Goal: Task Accomplishment & Management: Use online tool/utility

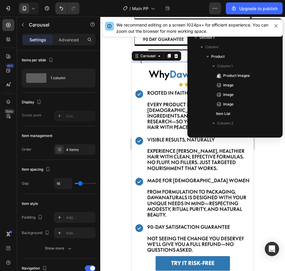
scroll to position [294, 0]
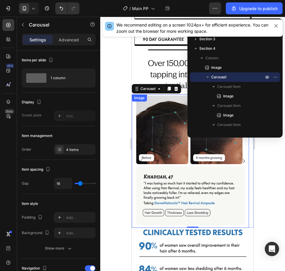
click at [181, 172] on img at bounding box center [190, 160] width 117 height 133
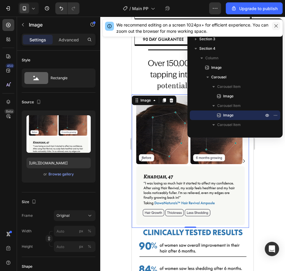
click at [277, 27] on icon "button" at bounding box center [275, 25] width 3 height 3
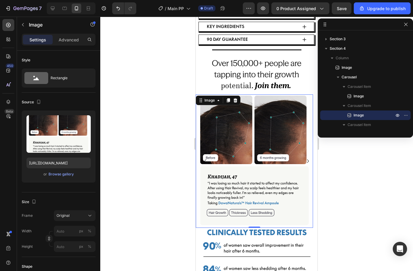
drag, startPoint x: 245, startPoint y: 26, endPoint x: 379, endPoint y: 26, distance: 133.5
click at [258, 169] on img at bounding box center [254, 160] width 117 height 133
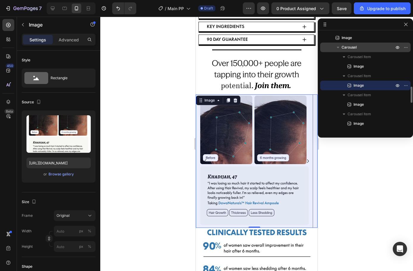
click at [285, 51] on div "Carousel" at bounding box center [365, 48] width 86 height 10
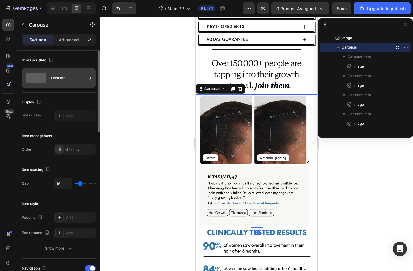
click at [55, 78] on div "1 column" at bounding box center [69, 78] width 36 height 14
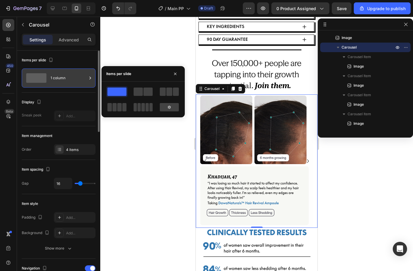
click at [55, 78] on div "1 column" at bounding box center [69, 78] width 36 height 14
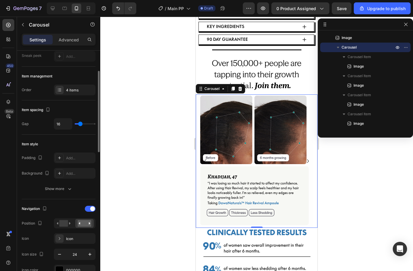
scroll to position [0, 0]
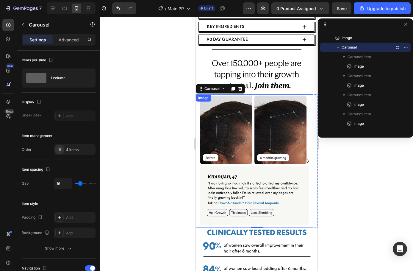
click at [249, 131] on img at bounding box center [254, 160] width 117 height 133
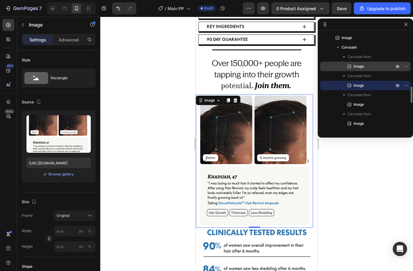
click at [285, 66] on p "Image" at bounding box center [367, 66] width 42 height 6
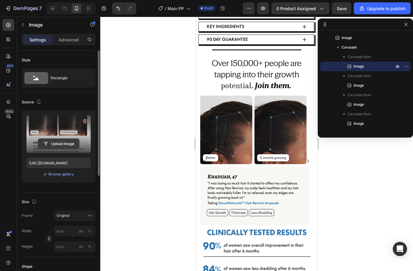
click at [59, 142] on input "file" at bounding box center [58, 144] width 41 height 10
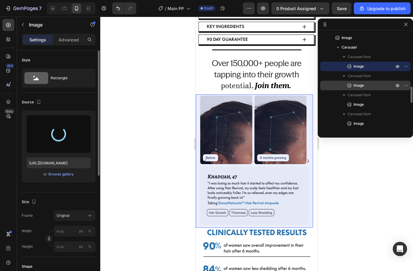
type input "[URL][DOMAIN_NAME]"
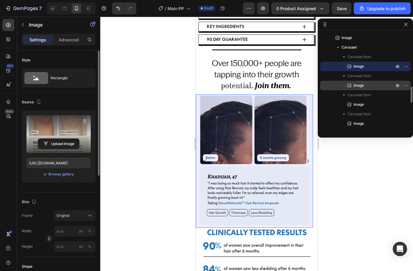
click at [285, 87] on p "Image" at bounding box center [367, 85] width 42 height 6
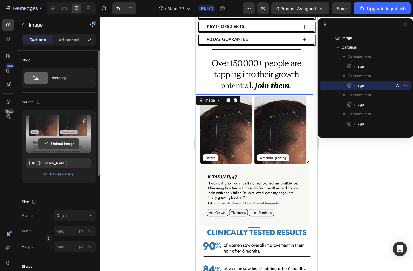
click at [45, 147] on input "file" at bounding box center [58, 144] width 41 height 10
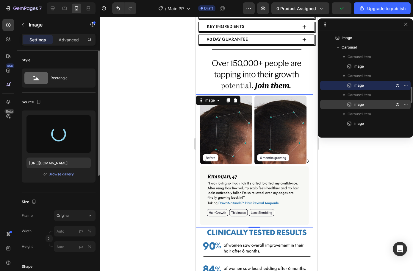
type input "[URL][DOMAIN_NAME]"
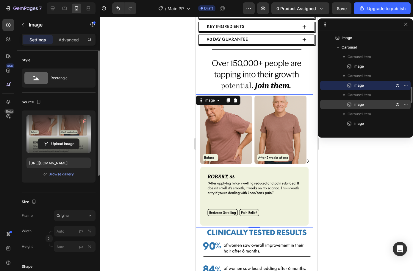
click at [285, 106] on span "Image" at bounding box center [358, 104] width 10 height 6
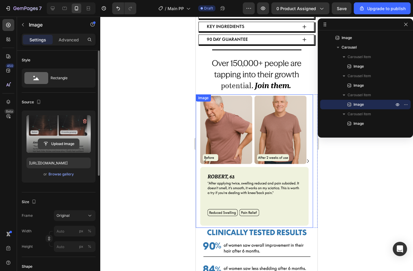
click at [59, 146] on input "file" at bounding box center [58, 144] width 41 height 10
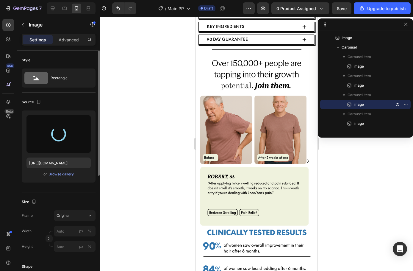
type input "[URL][DOMAIN_NAME]"
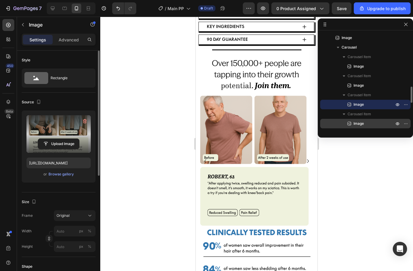
scroll to position [353, 0]
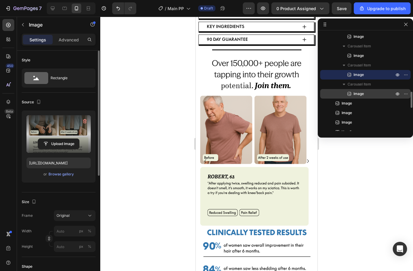
click at [285, 93] on p "Image" at bounding box center [367, 94] width 42 height 6
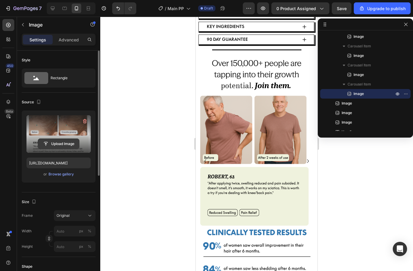
click at [53, 141] on input "file" at bounding box center [58, 144] width 41 height 10
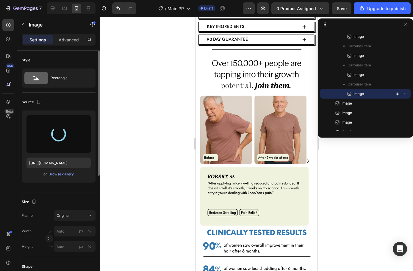
type input "[URL][DOMAIN_NAME]"
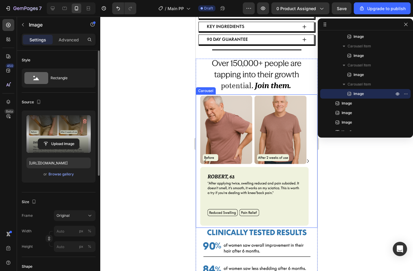
scroll to position [294, 0]
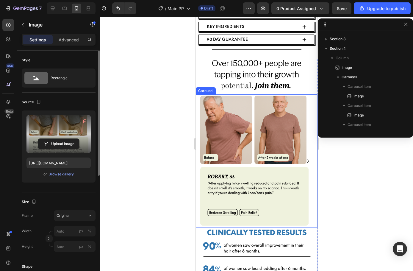
click at [285, 159] on icon "Carousel Next Arrow" at bounding box center [307, 160] width 7 height 7
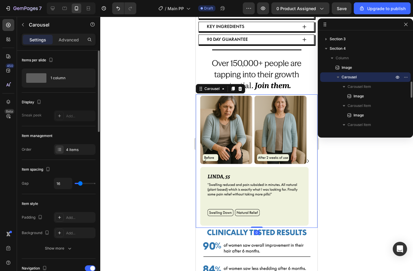
click at [285, 159] on icon "Carousel Next Arrow" at bounding box center [307, 160] width 7 height 7
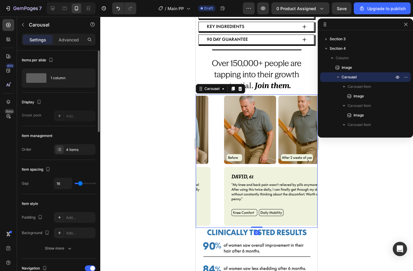
click at [285, 159] on icon "Carousel Next Arrow" at bounding box center [307, 160] width 7 height 7
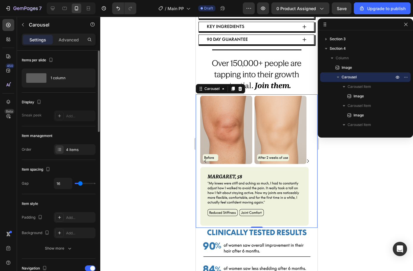
click at [285, 159] on icon "Carousel Next Arrow" at bounding box center [307, 160] width 7 height 7
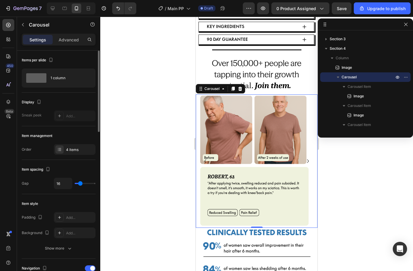
click at [285, 159] on icon "Carousel Next Arrow" at bounding box center [307, 160] width 7 height 7
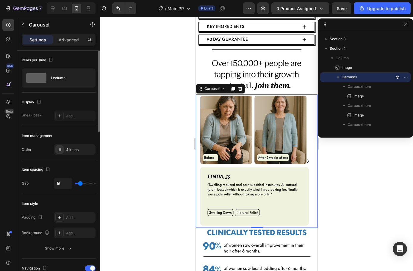
click at [285, 159] on icon "Carousel Next Arrow" at bounding box center [307, 160] width 7 height 7
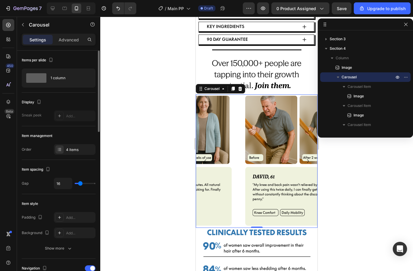
click at [285, 159] on icon "Carousel Next Arrow" at bounding box center [307, 160] width 7 height 7
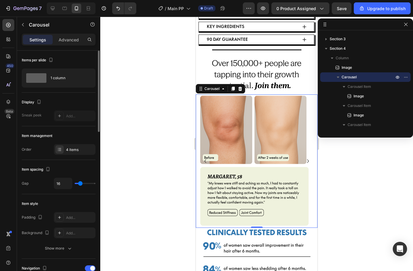
click at [285, 159] on icon "Carousel Next Arrow" at bounding box center [307, 160] width 7 height 7
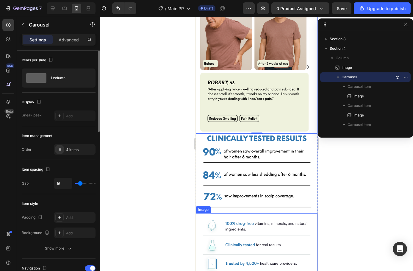
scroll to position [387, 0]
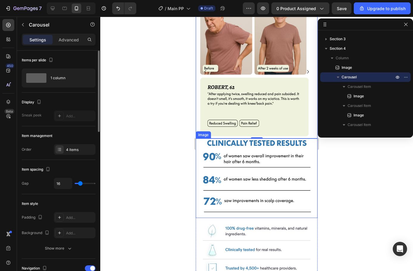
click at [264, 190] on img at bounding box center [257, 176] width 122 height 76
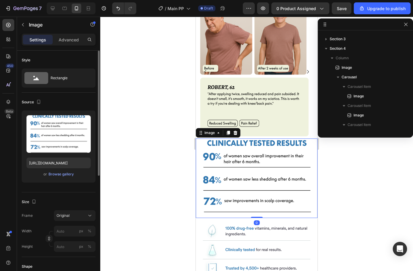
scroll to position [379, 0]
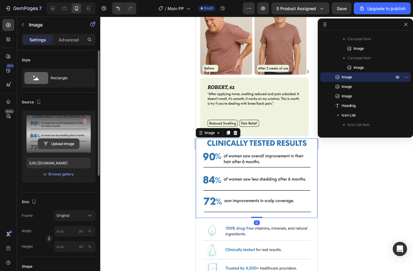
click at [65, 144] on input "file" at bounding box center [58, 144] width 41 height 10
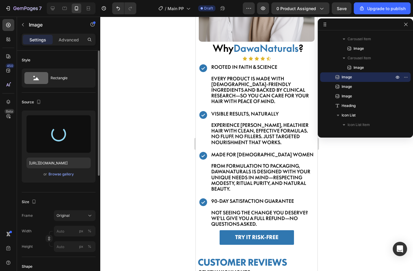
type input "[URL][DOMAIN_NAME]"
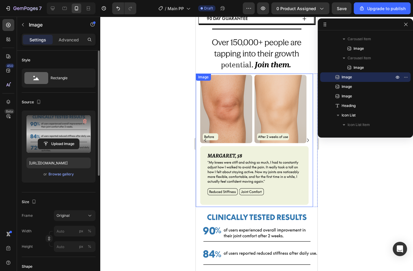
scroll to position [247, 0]
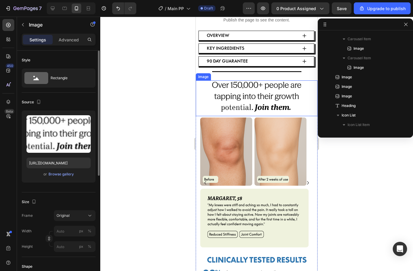
click at [271, 113] on img at bounding box center [257, 96] width 122 height 33
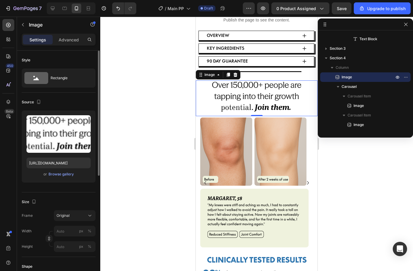
click at [247, 113] on img at bounding box center [257, 96] width 122 height 33
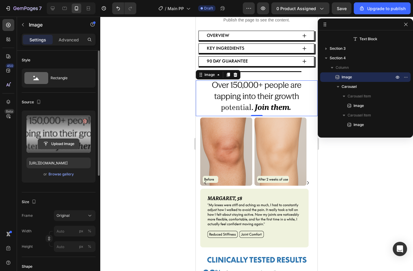
click at [54, 141] on input "file" at bounding box center [58, 144] width 41 height 10
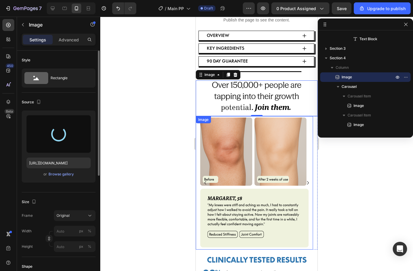
type input "[URL][DOMAIN_NAME]"
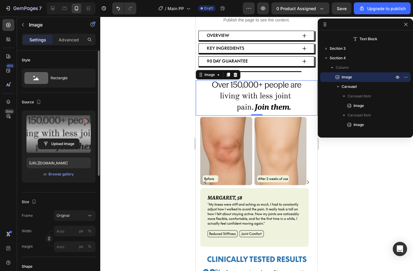
click at [285, 183] on div at bounding box center [256, 144] width 313 height 254
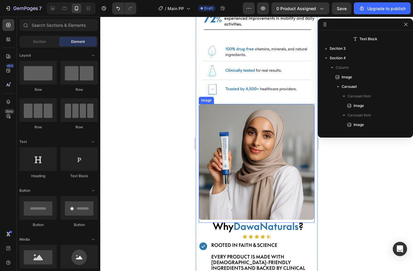
scroll to position [398, 0]
click at [272, 176] on img at bounding box center [257, 162] width 116 height 116
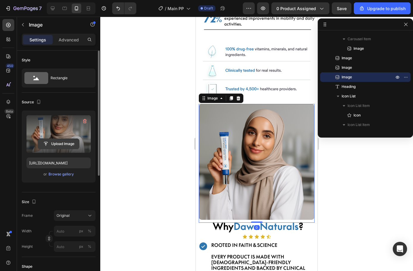
click at [51, 142] on input "file" at bounding box center [58, 144] width 41 height 10
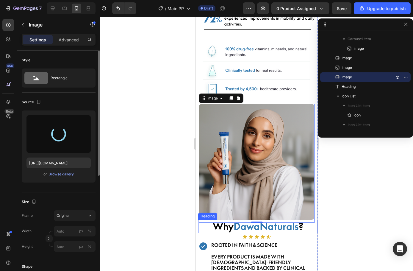
click at [260, 219] on h2 "Why DawaNaturals ?" at bounding box center [257, 226] width 119 height 14
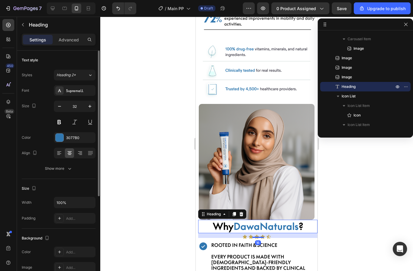
click at [260, 219] on h2 "Why DawaNaturals ?" at bounding box center [257, 226] width 119 height 14
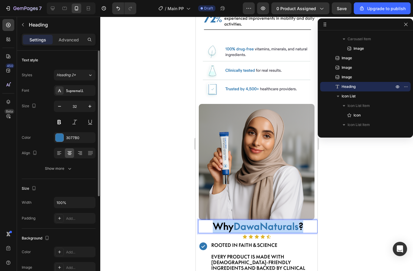
click at [260, 220] on p "Why DawaNaturals ?" at bounding box center [258, 226] width 118 height 12
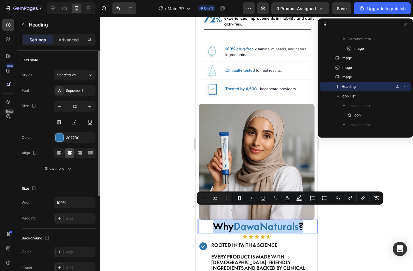
click at [260, 220] on p "Why DawaNaturals ?" at bounding box center [258, 226] width 118 height 12
click at [273, 220] on p "Why DawaNaturals ?" at bounding box center [258, 226] width 118 height 12
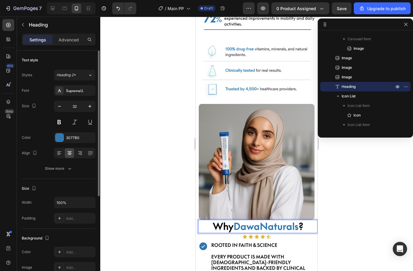
click at [271, 220] on p "Why DawaNaturals ?" at bounding box center [258, 226] width 118 height 12
click at [270, 220] on p "Why DawaNaturals ?" at bounding box center [258, 226] width 118 height 12
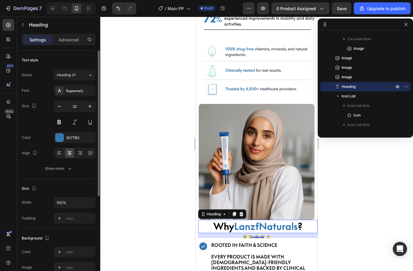
click at [285, 215] on div at bounding box center [256, 144] width 313 height 254
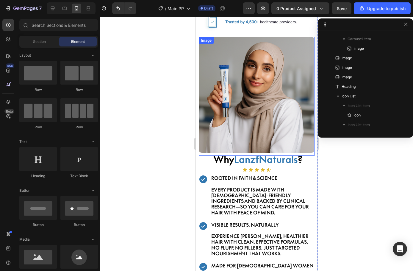
scroll to position [633, 0]
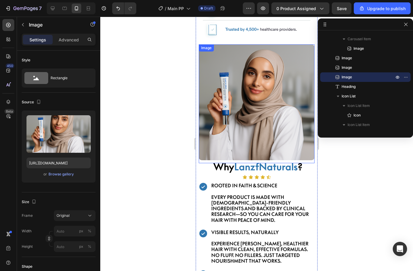
click at [259, 88] on img at bounding box center [257, 102] width 116 height 116
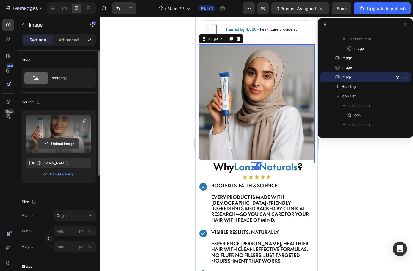
click at [50, 142] on input "file" at bounding box center [58, 144] width 41 height 10
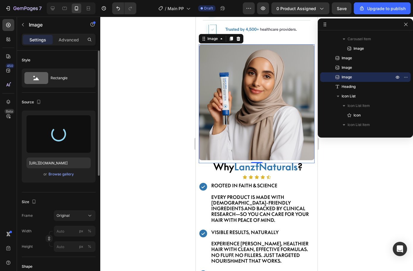
type input "[URL][DOMAIN_NAME]"
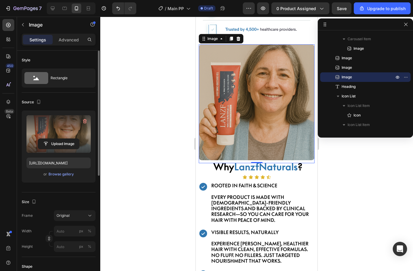
click at [285, 212] on div at bounding box center [256, 144] width 313 height 254
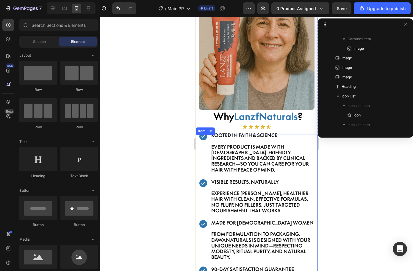
scroll to position [722, 0]
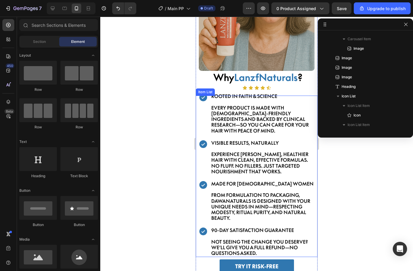
click at [235, 93] on strong "Rooted in Faith & Science" at bounding box center [244, 96] width 66 height 6
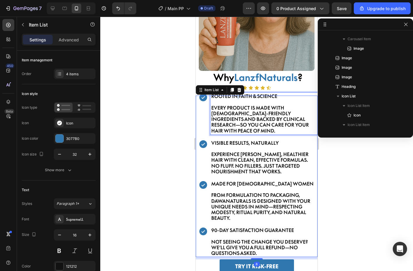
scroll to position [492, 0]
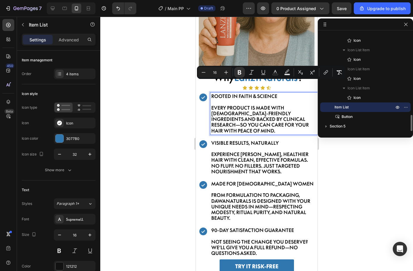
click at [226, 93] on strong "Rooted in Faith & Science" at bounding box center [244, 96] width 66 height 6
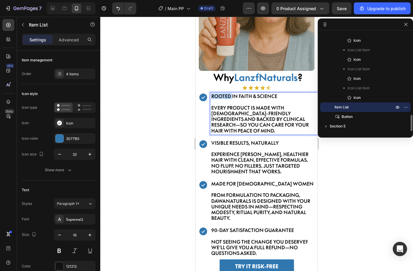
click at [226, 93] on strong "Rooted in Faith & Science" at bounding box center [244, 96] width 66 height 6
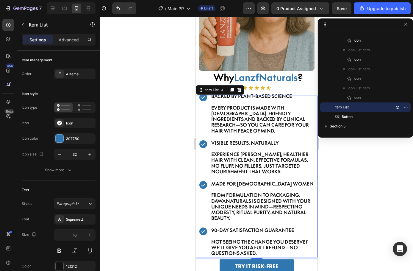
click at [224, 105] on p "Every product is made with [DEMOGRAPHIC_DATA]-friendly ingredients and backed b…" at bounding box center [263, 119] width 105 height 29
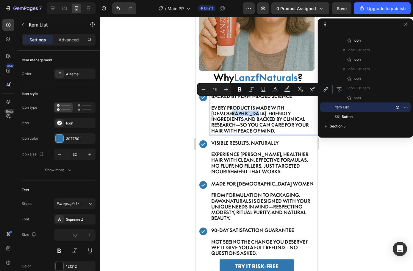
click at [224, 105] on p "Every product is made with [DEMOGRAPHIC_DATA]-friendly ingredients and backed b…" at bounding box center [263, 119] width 105 height 29
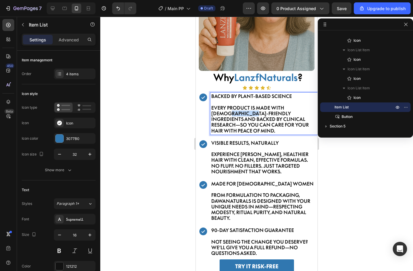
click at [224, 105] on p "Every product is made with [DEMOGRAPHIC_DATA]-friendly ingredients and backed b…" at bounding box center [263, 119] width 105 height 29
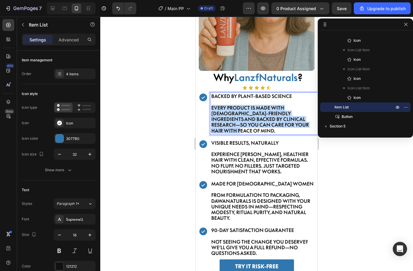
click at [224, 105] on p "Every product is made with [DEMOGRAPHIC_DATA]-friendly ingredients and backed b…" at bounding box center [263, 119] width 105 height 29
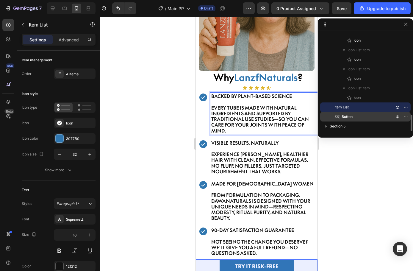
scroll to position [0, 0]
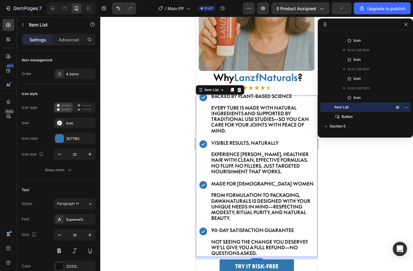
click at [255, 151] on p "Experience [PERSON_NAME], healthier hair with clean, effective formulas. No flu…" at bounding box center [263, 162] width 105 height 23
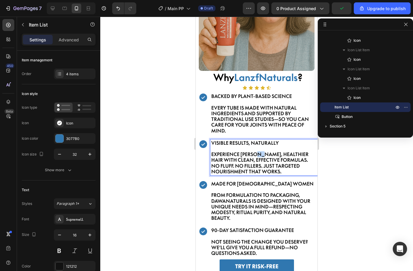
click at [255, 151] on p "Experience [PERSON_NAME], healthier hair with clean, effective formulas. No flu…" at bounding box center [263, 162] width 105 height 23
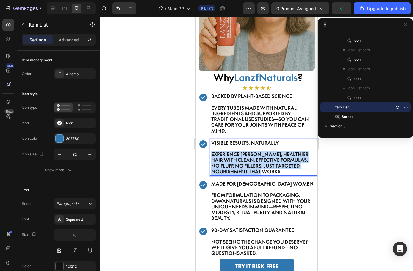
click at [255, 151] on p "Experience [PERSON_NAME], healthier hair with clean, effective formulas. No flu…" at bounding box center [263, 162] width 105 height 23
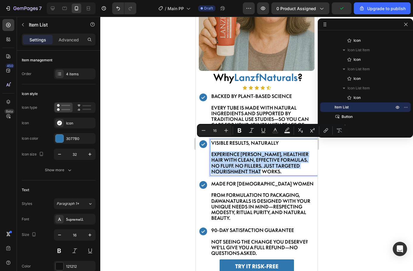
click at [255, 160] on p "Experience [PERSON_NAME], healthier hair with clean, effective formulas. No flu…" at bounding box center [263, 162] width 105 height 23
click at [251, 160] on p "Experience [PERSON_NAME], healthier hair with clean, effective formulas. No flu…" at bounding box center [263, 162] width 105 height 23
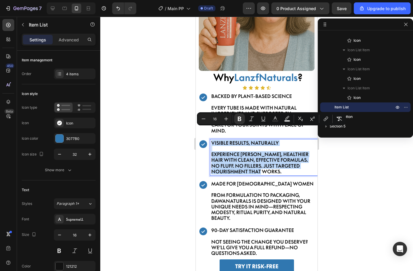
drag, startPoint x: 248, startPoint y: 160, endPoint x: 203, endPoint y: 127, distance: 55.7
click at [203, 127] on div "BACKED BY PLANT-BASED SCIENCE EVERY TUBE IS MADE WITH NATURAL INGREDIENTS AND S…" at bounding box center [257, 174] width 119 height 164
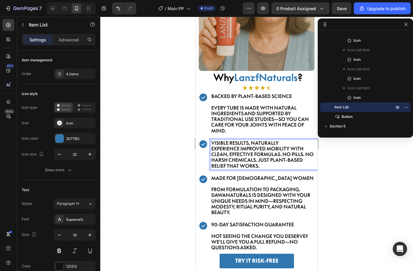
click at [285, 140] on p "VISIBLE RESULTS, NATURALLY" at bounding box center [263, 143] width 105 height 6
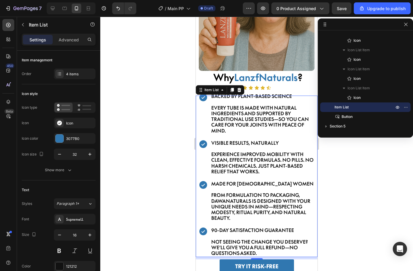
click at [238, 151] on p "EXPERIENCE IMPROVED MOBILITY WITH CLEAN, EFFECTIVE FORMULAS. NO PILLS. NO HARSH…" at bounding box center [263, 162] width 105 height 23
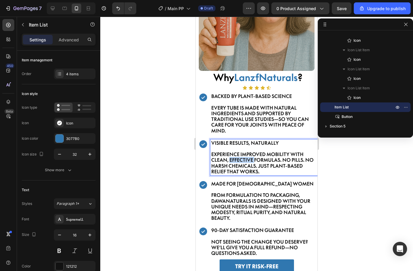
click at [238, 151] on p "EXPERIENCE IMPROVED MOBILITY WITH CLEAN, EFFECTIVE FORMULAS. NO PILLS. NO HARSH…" at bounding box center [263, 162] width 105 height 23
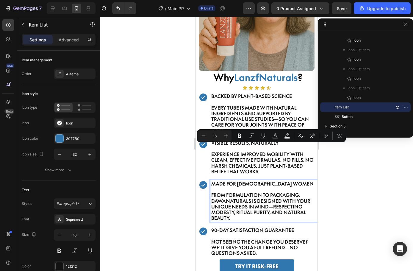
click at [251, 192] on p "From formulation to packaging, DawaNaturals is designed with your unique needs …" at bounding box center [263, 206] width 105 height 29
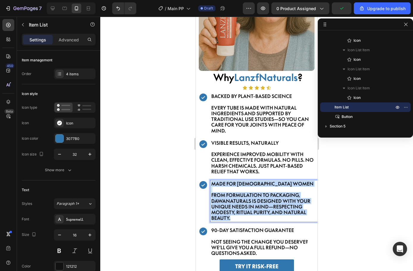
drag, startPoint x: 211, startPoint y: 172, endPoint x: 260, endPoint y: 233, distance: 77.9
click at [260, 233] on div "BACKED BY PLANT-BASED SCIENCE EVERY TUBE IS MADE WITH NATURAL INGREDIENTS AND S…" at bounding box center [257, 174] width 119 height 164
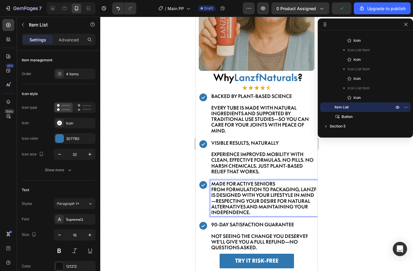
drag, startPoint x: 280, startPoint y: 172, endPoint x: 284, endPoint y: 171, distance: 4.4
click at [280, 181] on p "MADE FOR ACTIVE SENIORS" at bounding box center [263, 184] width 105 height 6
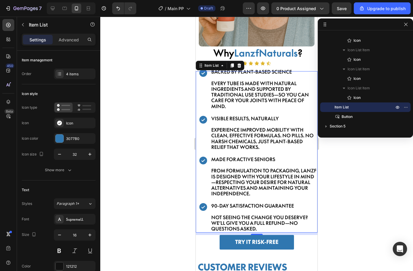
scroll to position [812, 0]
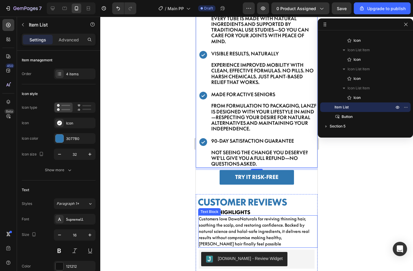
click at [242, 216] on p "Customers love DawaNaturals for reviving thinning hair, soothing the scalp, and…" at bounding box center [258, 231] width 118 height 31
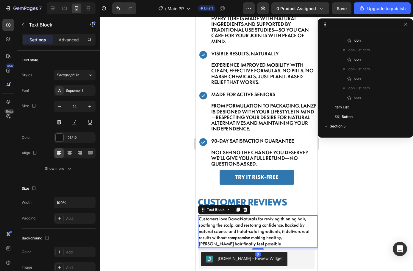
scroll to position [539, 0]
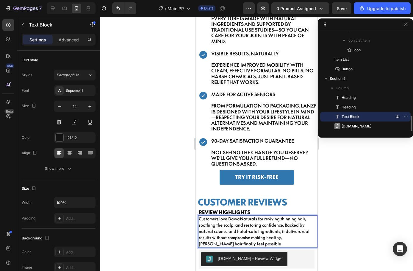
click at [240, 218] on p "Customers love DawaNaturals for reviving thinning hair, soothing the scalp, and…" at bounding box center [258, 231] width 118 height 31
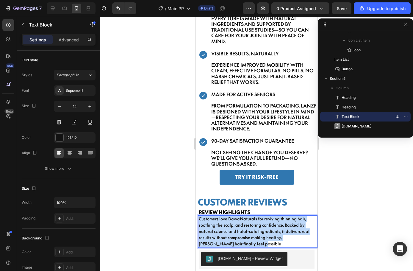
click at [240, 218] on p "Customers love DawaNaturals for reviving thinning hair, soothing the scalp, and…" at bounding box center [258, 231] width 118 height 31
click at [228, 230] on p "Customers love DawaNaturals for reviving thinning hair, soothing the scalp, and…" at bounding box center [258, 231] width 118 height 31
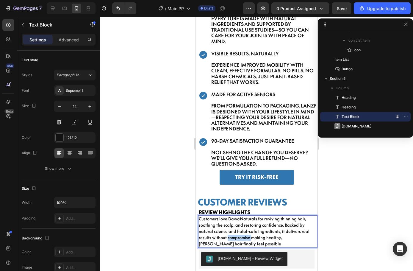
click at [228, 230] on p "Customers love DawaNaturals for reviving thinning hair, soothing the scalp, and…" at bounding box center [258, 231] width 118 height 31
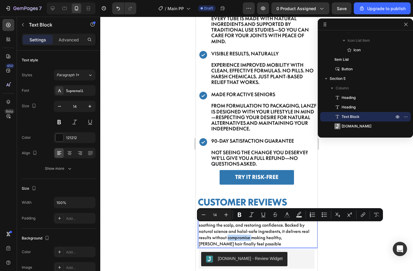
click at [228, 230] on p "Customers love DawaNaturals for reviving thinning hair, soothing the scalp, and…" at bounding box center [258, 231] width 118 height 31
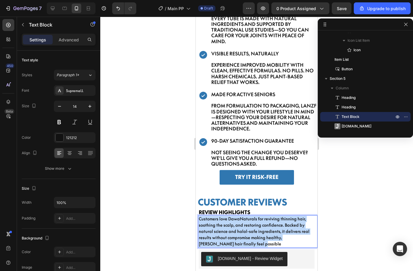
drag, startPoint x: 232, startPoint y: 235, endPoint x: 179, endPoint y: 203, distance: 62.4
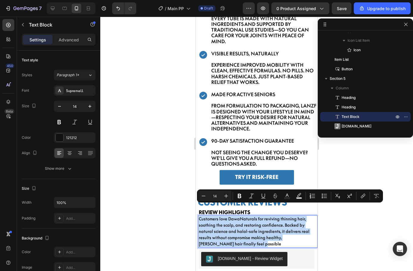
copy p "Customers love DawaNaturals for reviving thinning hair, soothing the scalp, and…"
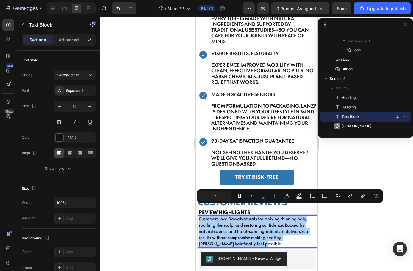
click at [160, 198] on div at bounding box center [256, 144] width 313 height 254
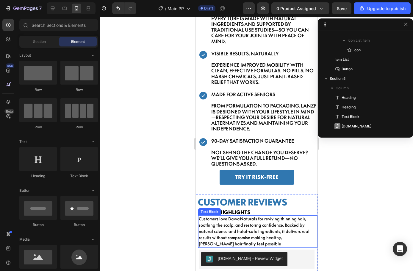
click at [236, 219] on p "Customers love DawaNaturals for reviving thinning hair, soothing the scalp, and…" at bounding box center [258, 231] width 118 height 31
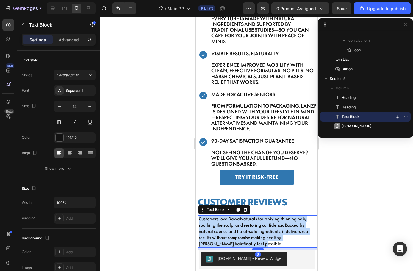
click at [236, 219] on p "Customers love DawaNaturals for reviving thinning hair, soothing the scalp, and…" at bounding box center [258, 231] width 118 height 31
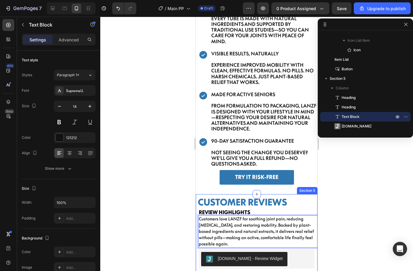
click at [167, 210] on div at bounding box center [256, 144] width 313 height 254
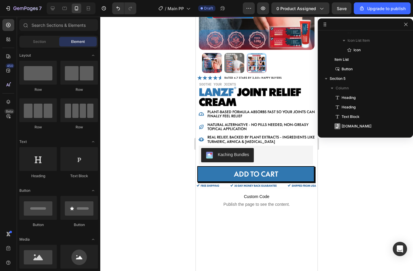
scroll to position [0, 0]
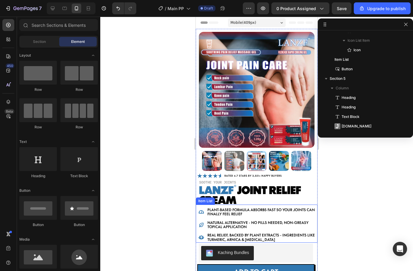
click at [285, 201] on div at bounding box center [256, 144] width 313 height 254
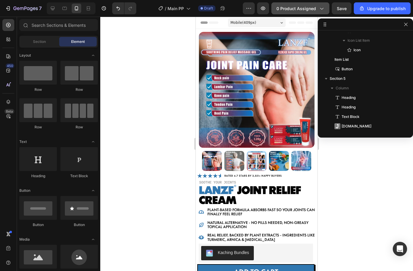
click at [285, 7] on span "0 product assigned" at bounding box center [296, 8] width 40 height 6
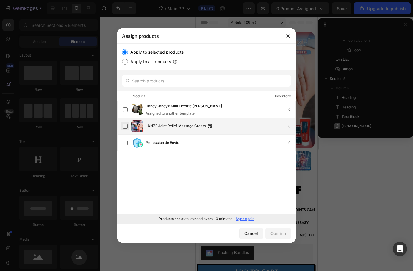
click at [123, 126] on label at bounding box center [125, 126] width 5 height 5
click at [285, 235] on div "Confirm" at bounding box center [277, 233] width 15 height 6
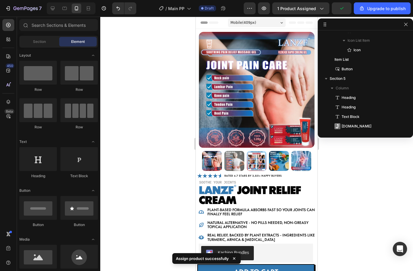
click at [285, 207] on div at bounding box center [256, 144] width 313 height 254
click at [164, 131] on div at bounding box center [256, 144] width 313 height 254
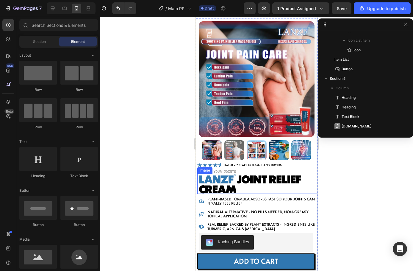
scroll to position [30, 0]
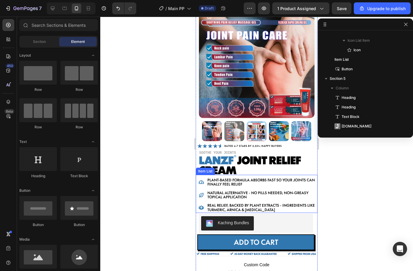
click at [202, 193] on icon at bounding box center [201, 195] width 4 height 4
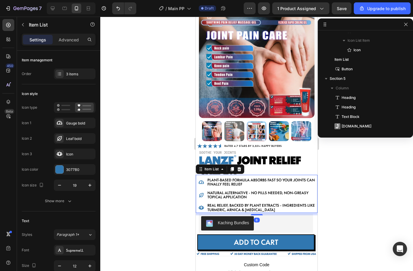
scroll to position [37, 0]
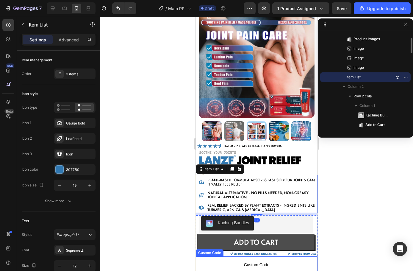
click at [217, 235] on button "ADD TO CART" at bounding box center [255, 242] width 117 height 16
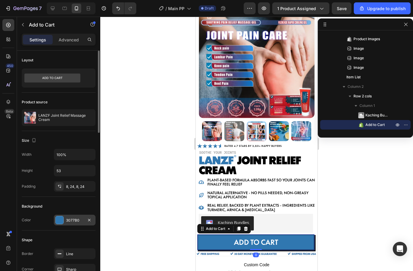
click at [77, 217] on div "3077B0" at bounding box center [74, 219] width 17 height 5
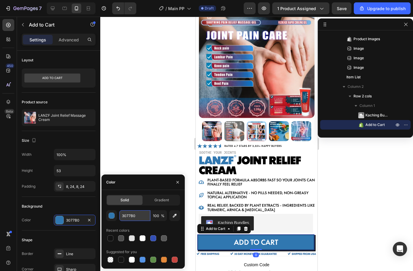
click at [137, 219] on input "3077B0" at bounding box center [134, 215] width 31 height 11
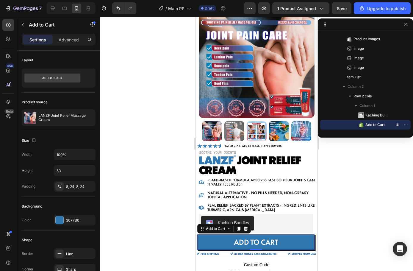
click at [285, 208] on div at bounding box center [256, 144] width 313 height 254
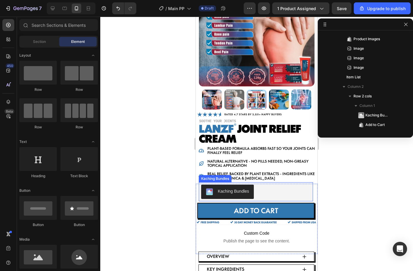
scroll to position [0, 0]
